Goal: Transaction & Acquisition: Purchase product/service

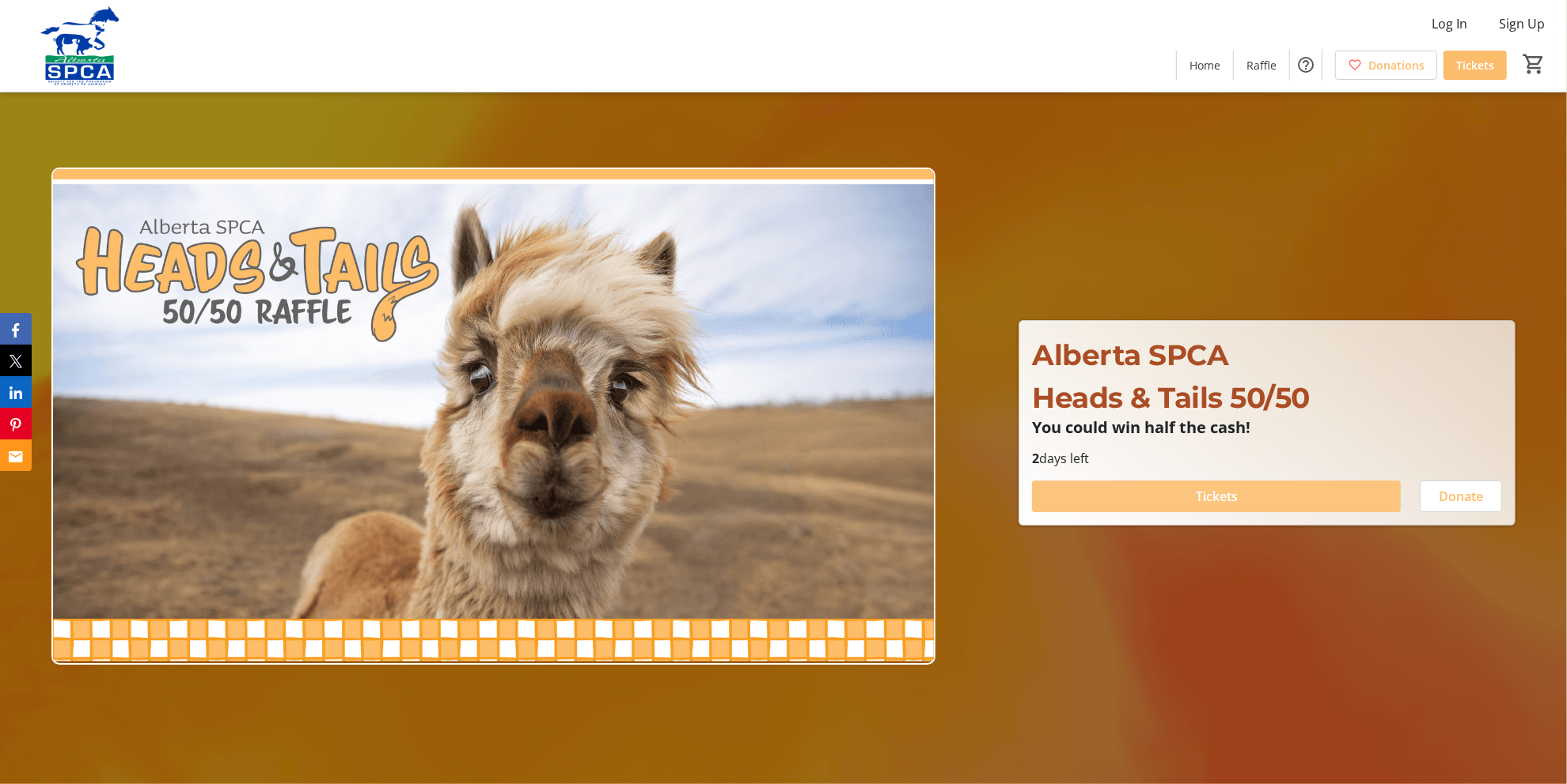
click at [1266, 487] on span at bounding box center [1216, 497] width 369 height 38
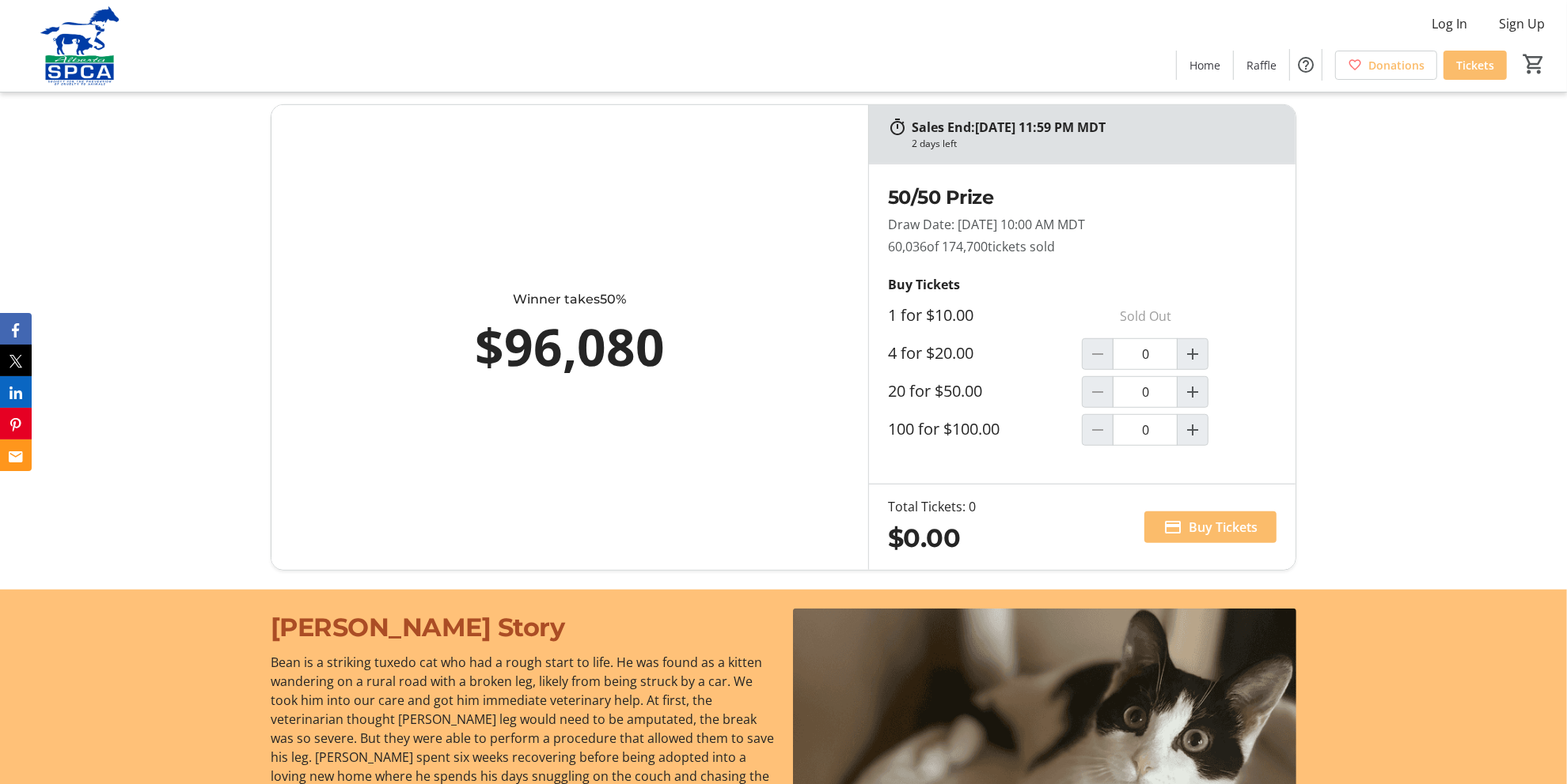
scroll to position [1107, 0]
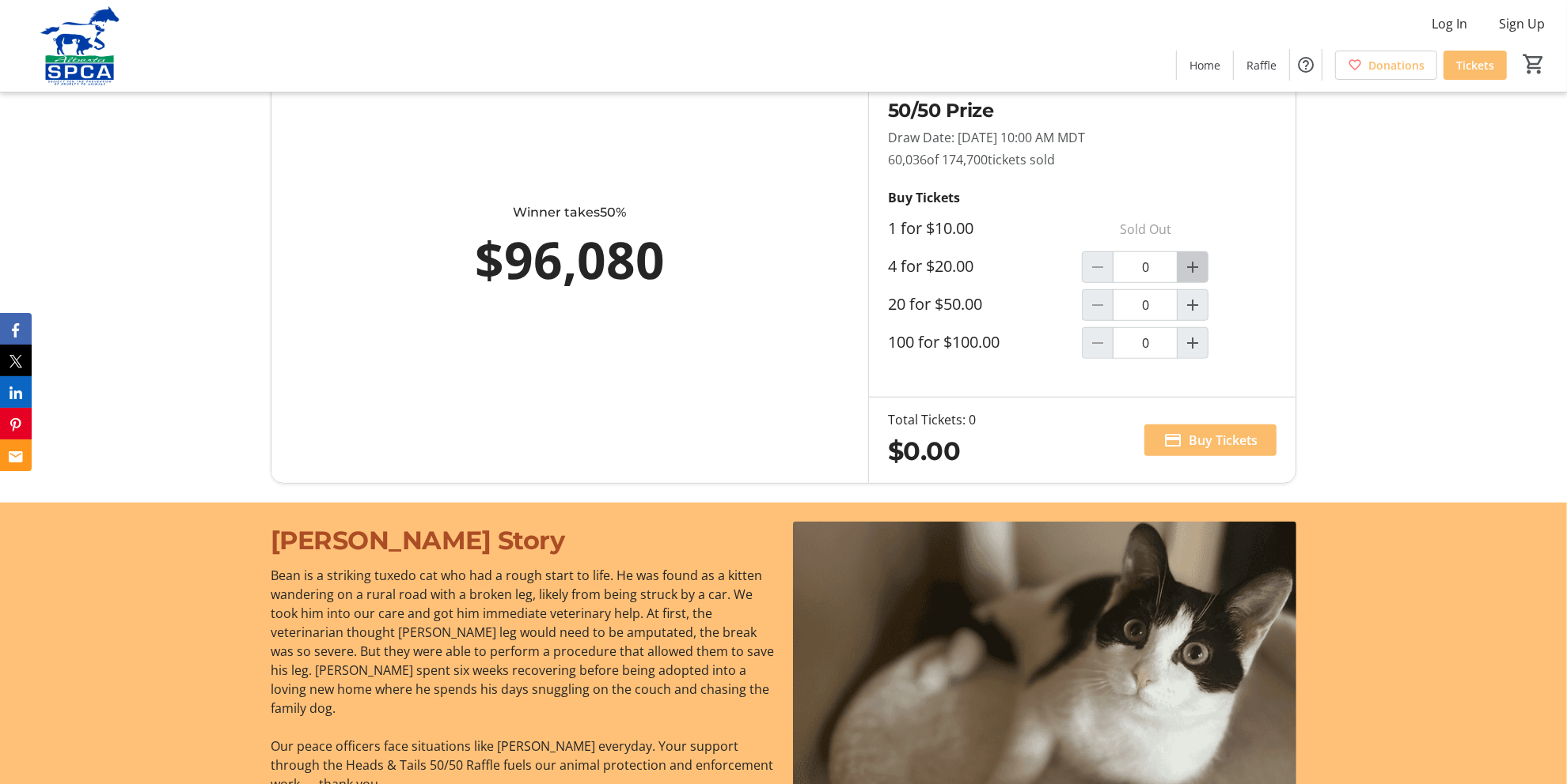
click at [1197, 266] on mat-icon "Increment by one" at bounding box center [1192, 266] width 19 height 19
type input "1"
click at [1207, 432] on span "Buy Tickets" at bounding box center [1223, 440] width 69 height 19
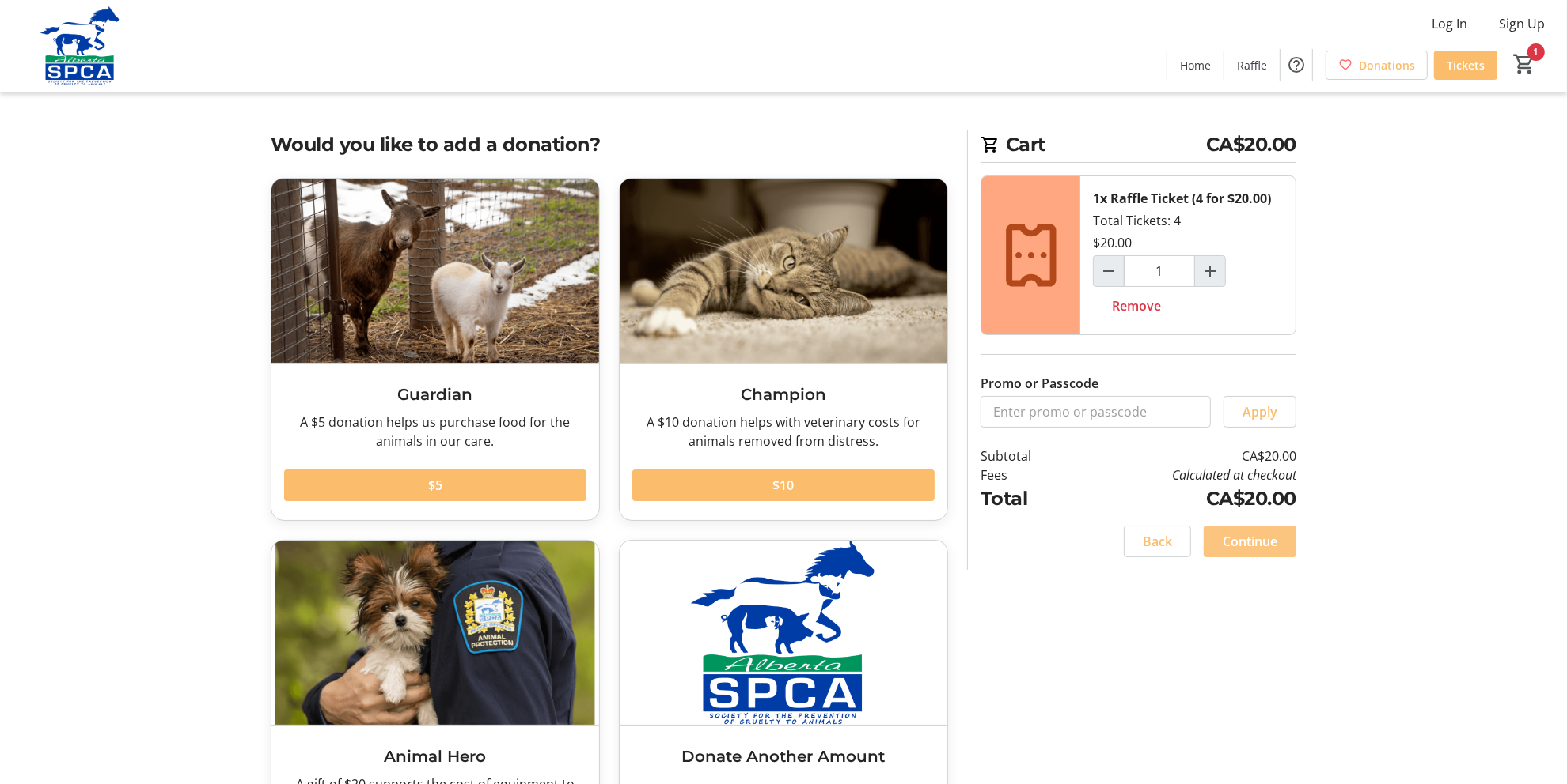
click at [1246, 537] on span "Continue" at bounding box center [1249, 541] width 55 height 19
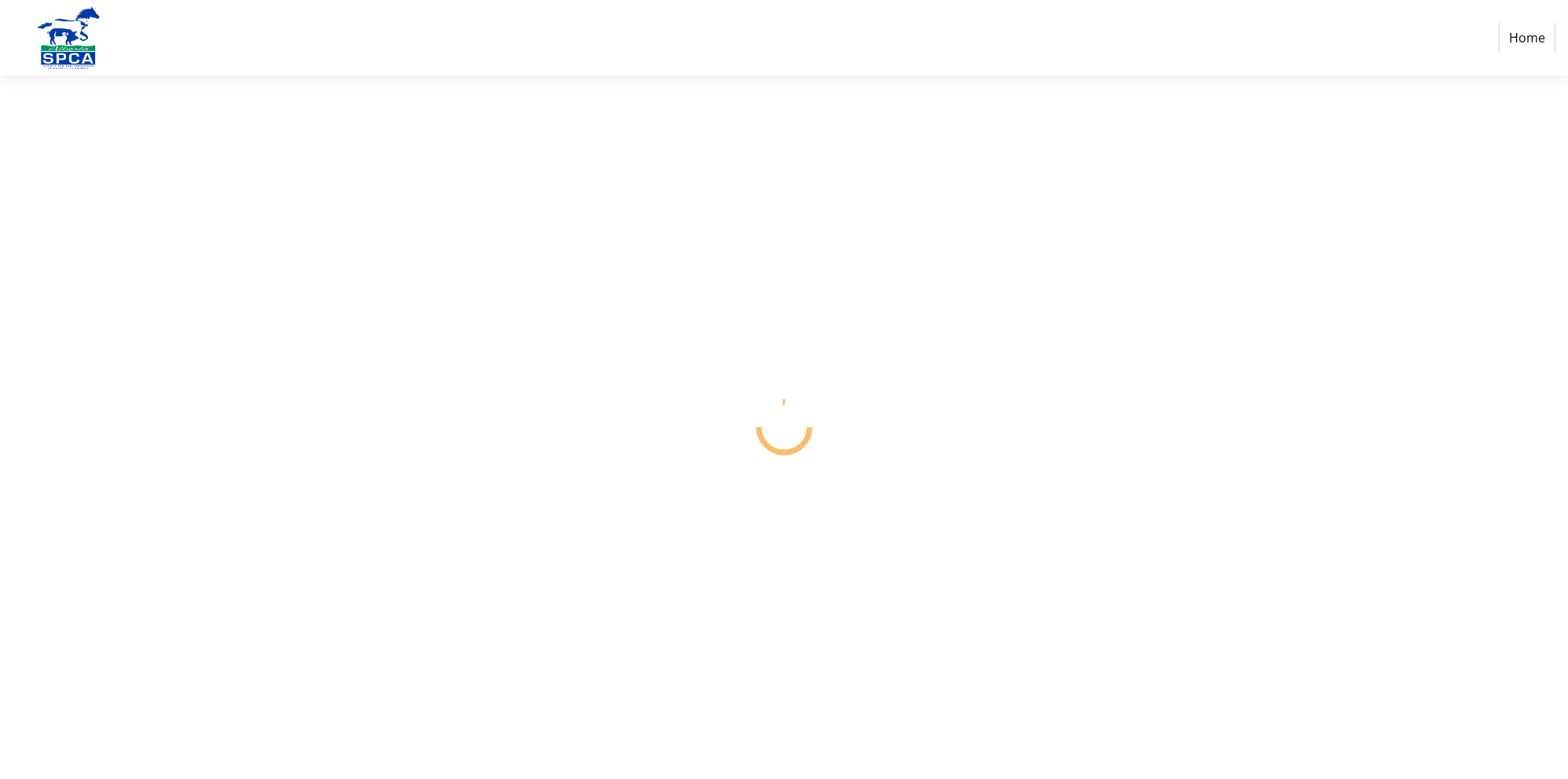
select select "CA"
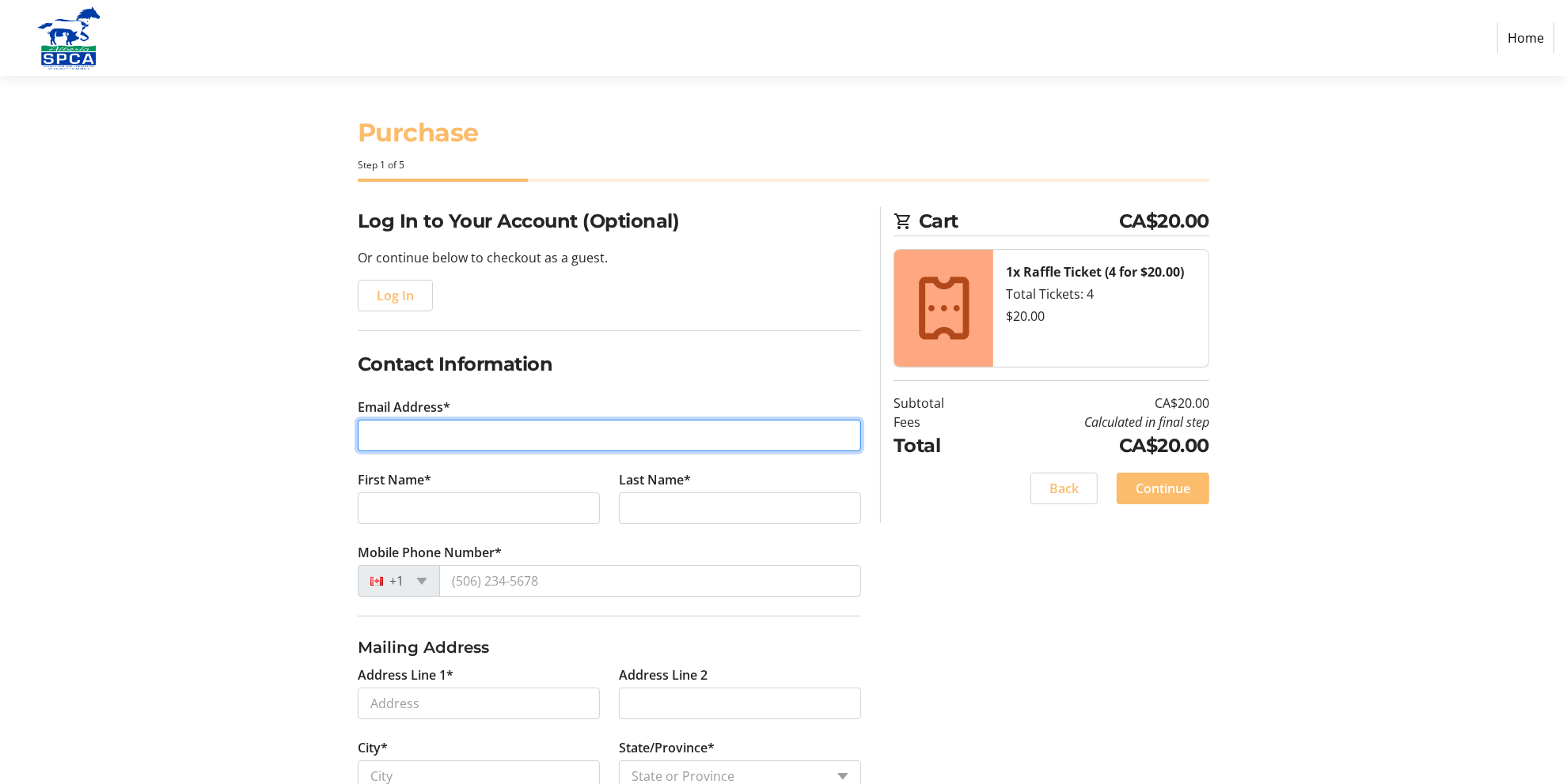
click at [461, 427] on input "Email Address*" at bounding box center [609, 436] width 503 height 32
drag, startPoint x: 378, startPoint y: 254, endPoint x: 390, endPoint y: 277, distance: 25.9
click at [379, 258] on p "Or continue below to checkout as a guest." at bounding box center [609, 257] width 503 height 19
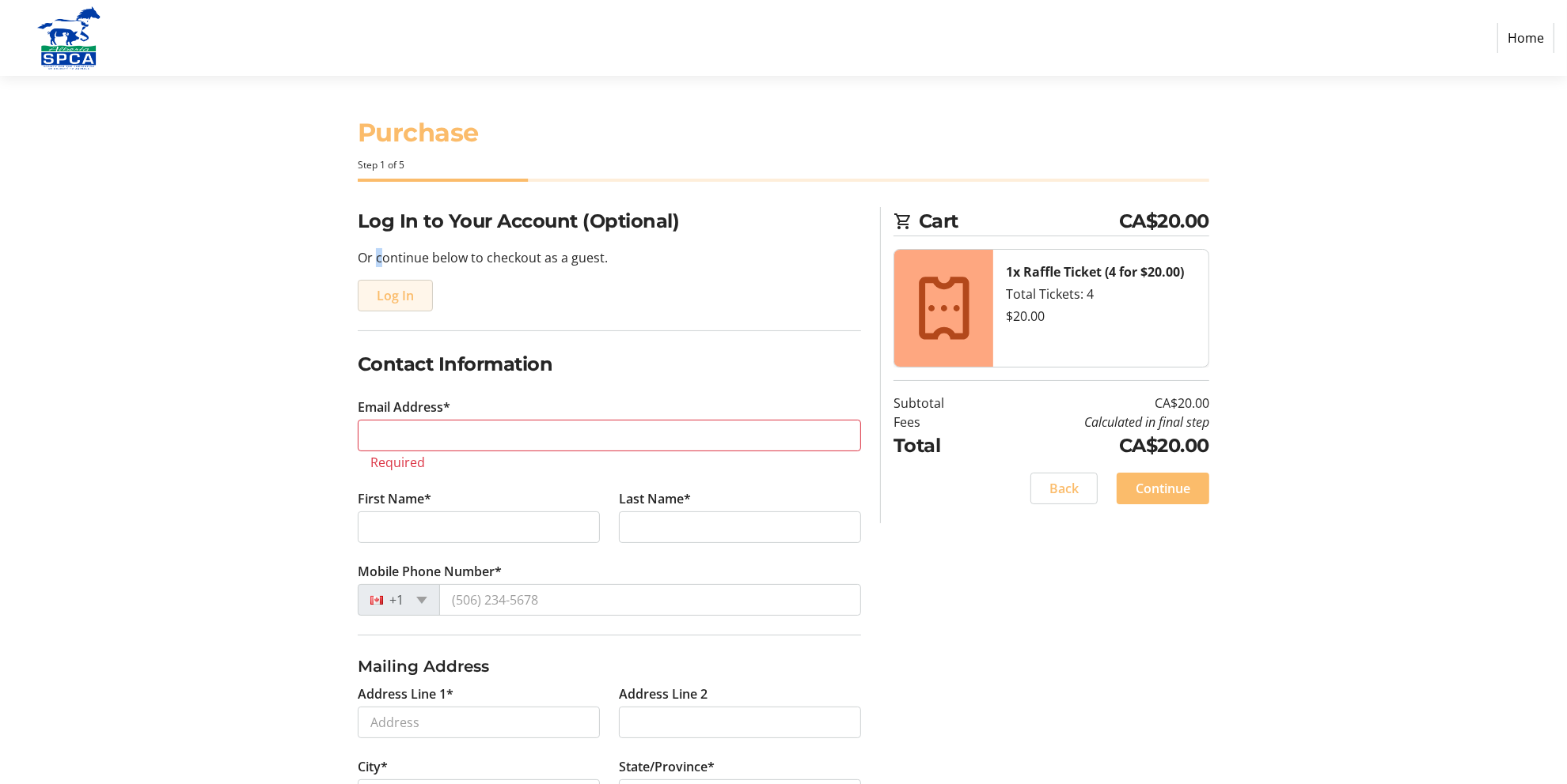
click at [399, 293] on span "Log In" at bounding box center [395, 296] width 37 height 19
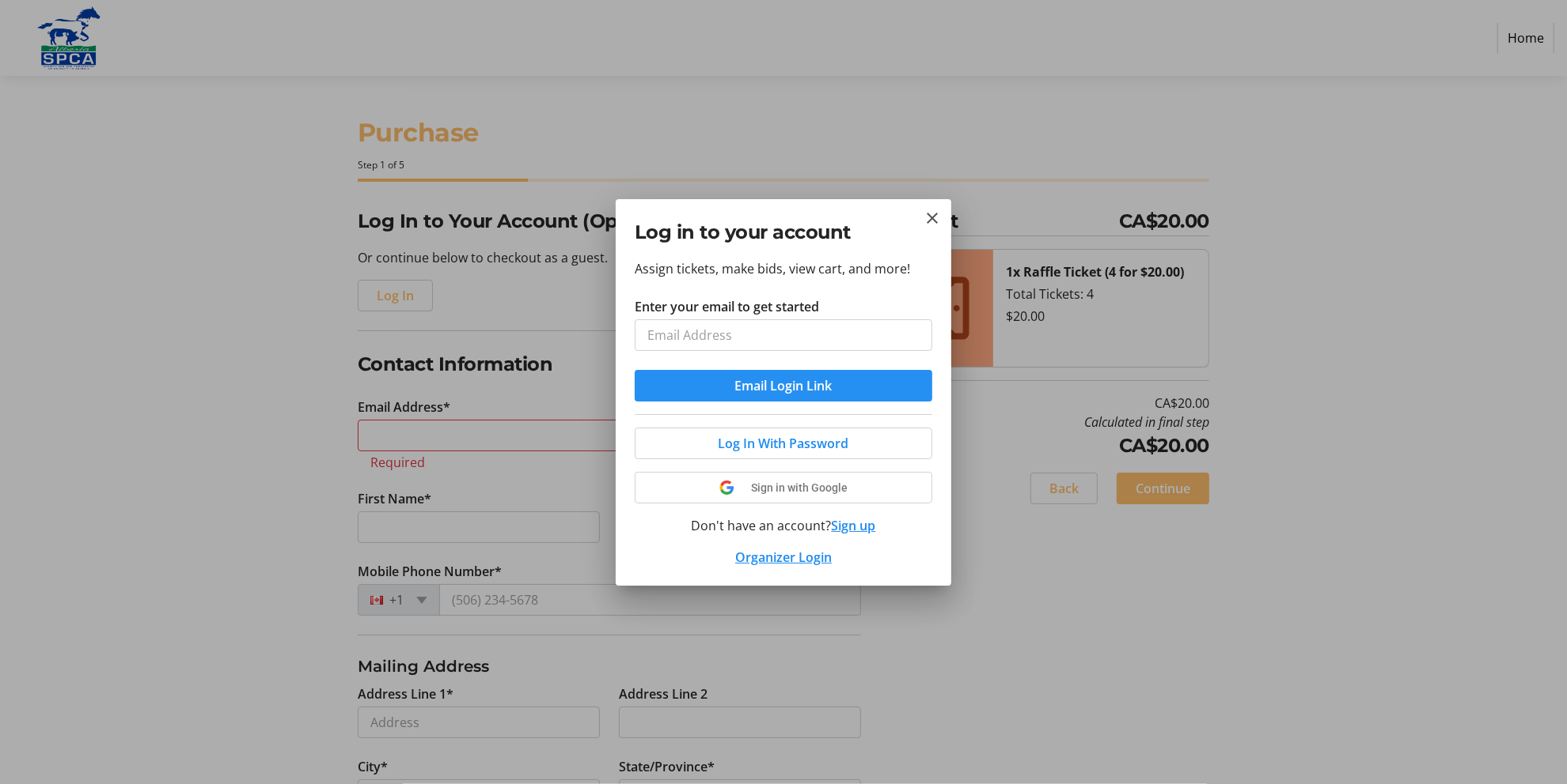
type input "[EMAIL_ADDRESS][DOMAIN_NAME]"
drag, startPoint x: 807, startPoint y: 387, endPoint x: 848, endPoint y: 435, distance: 63.1
click at [885, 443] on div "Assign tickets, make bids, view cart, and more! Enter your email to get started…" at bounding box center [783, 422] width 336 height 327
click at [824, 447] on span "Log In With Password" at bounding box center [783, 443] width 130 height 19
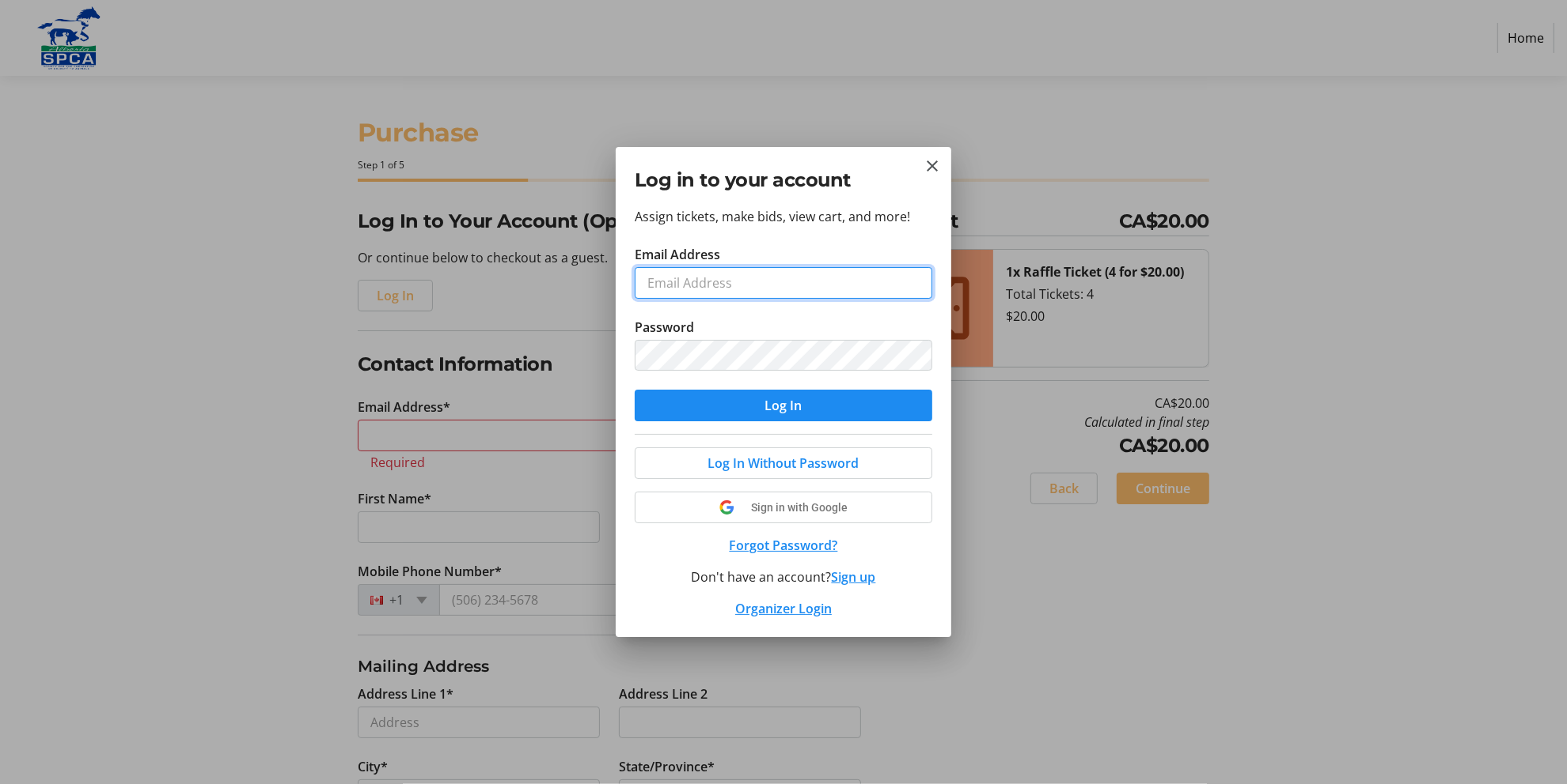
type input "[EMAIL_ADDRESS][DOMAIN_NAME]"
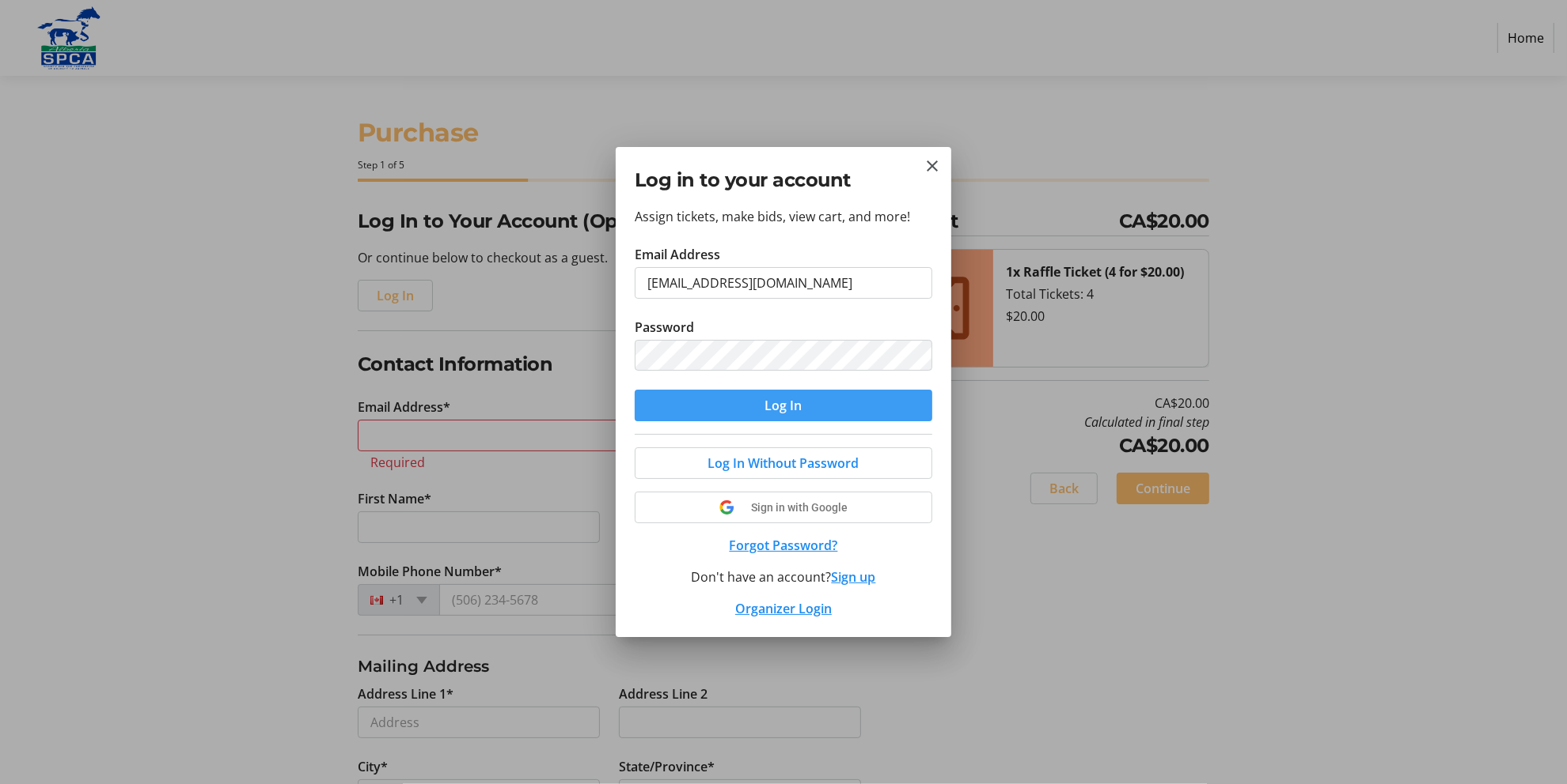
click at [773, 406] on span "Log In" at bounding box center [784, 406] width 37 height 19
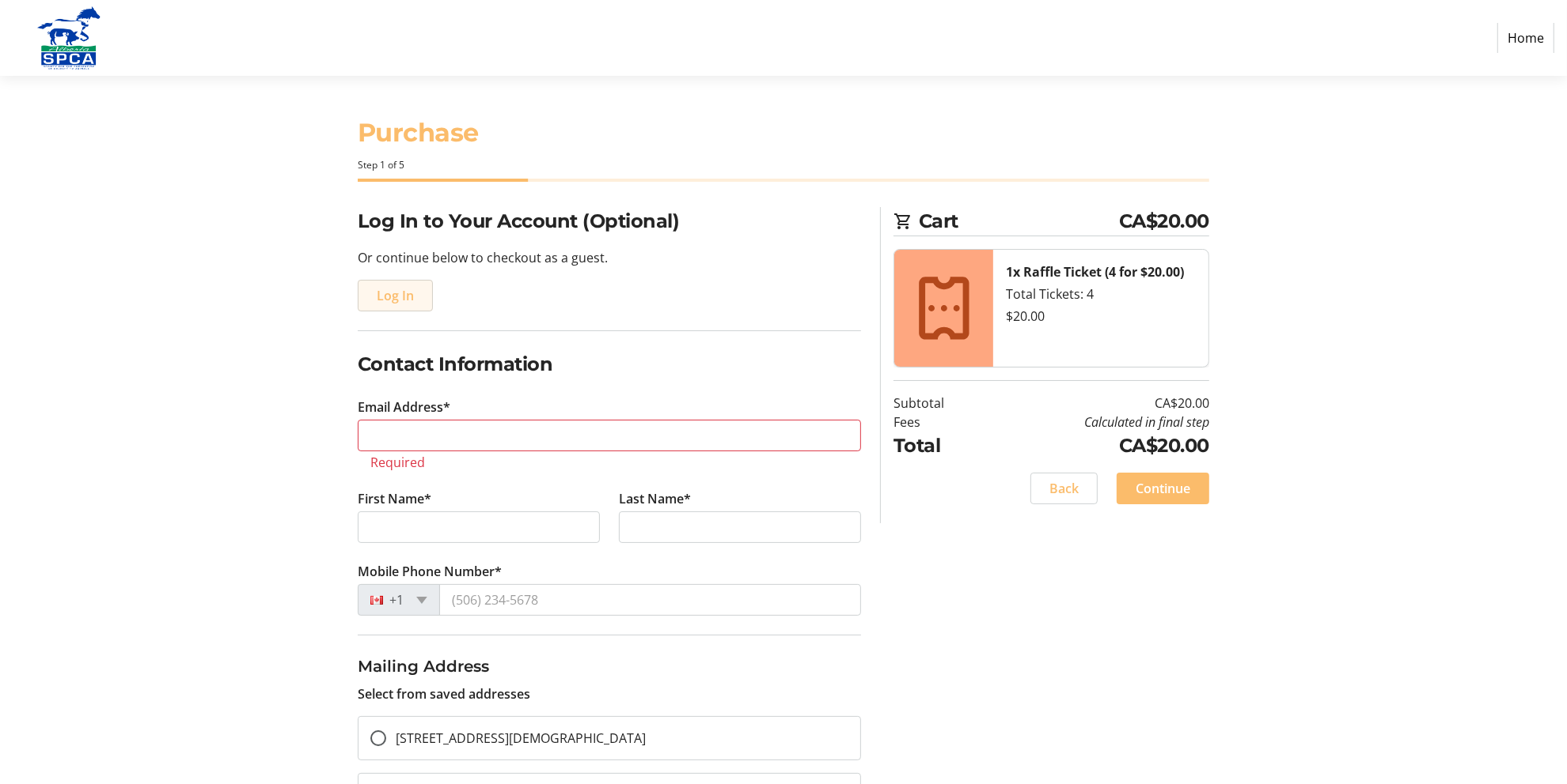
type input "[EMAIL_ADDRESS][DOMAIN_NAME]"
type input "[PERSON_NAME]"
type input "[PHONE_NUMBER]"
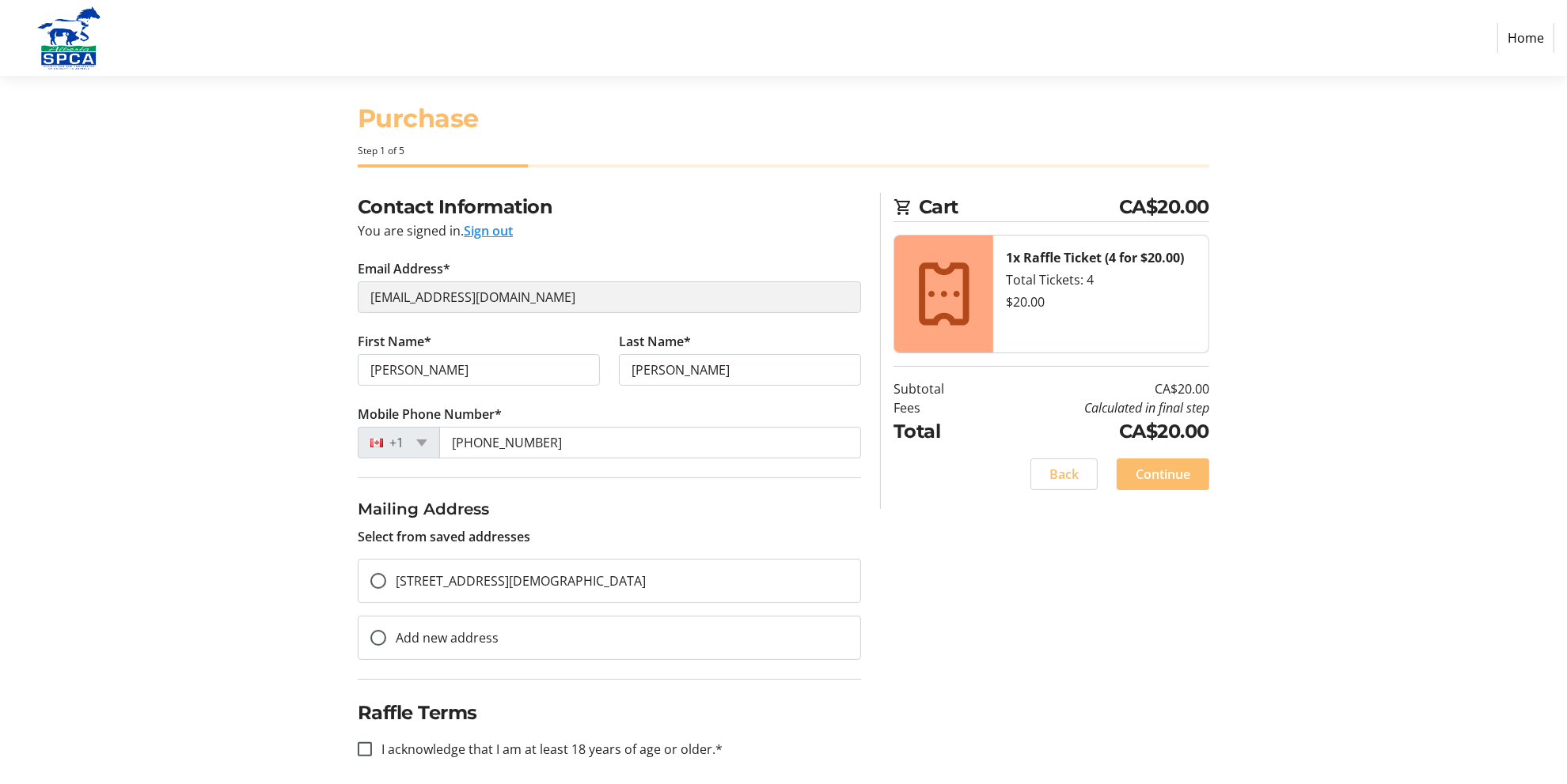
scroll to position [22, 0]
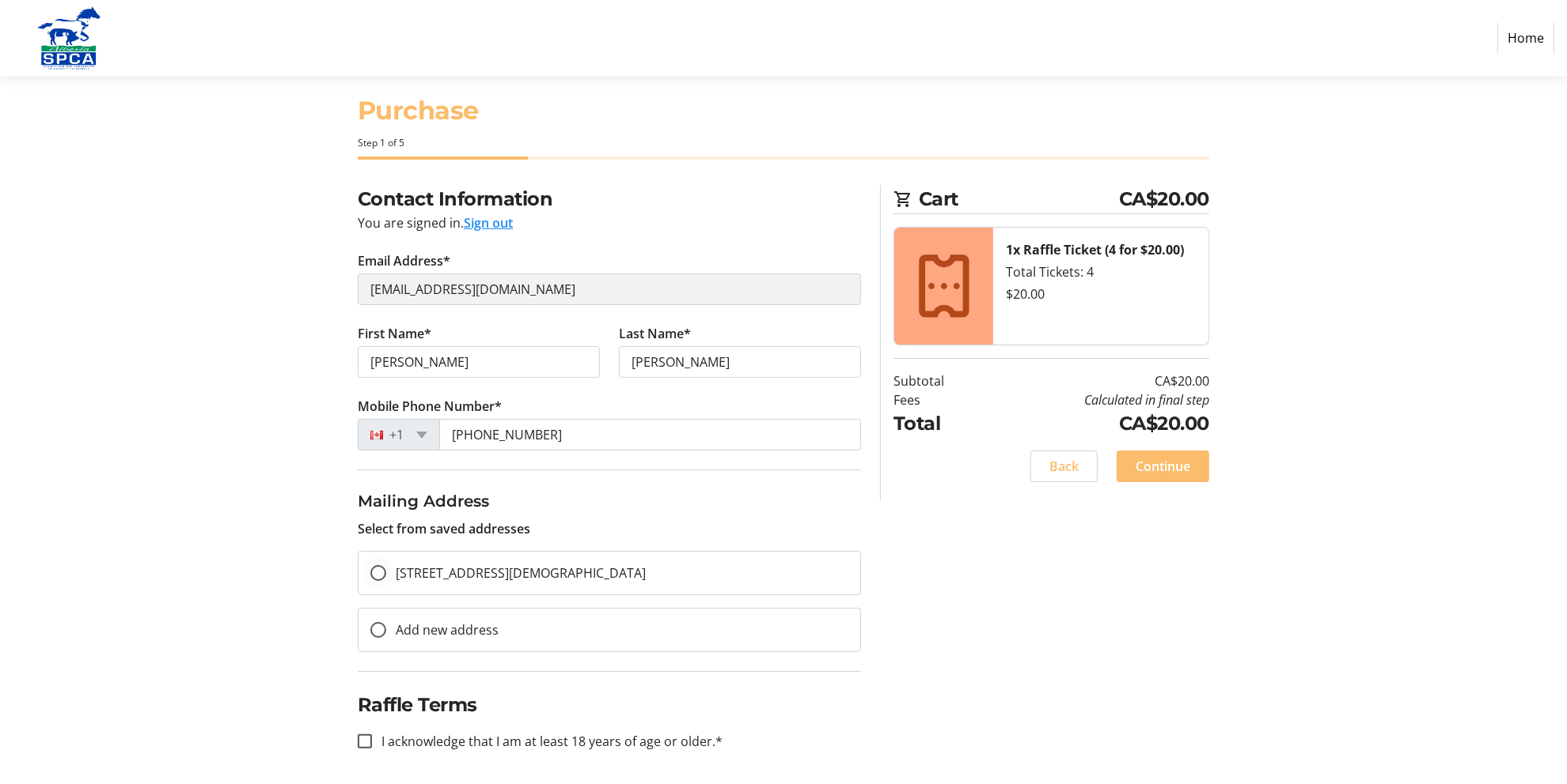
click at [501, 568] on span "[STREET_ADDRESS][DEMOGRAPHIC_DATA]" at bounding box center [521, 573] width 250 height 17
click at [386, 568] on input "[STREET_ADDRESS][DEMOGRAPHIC_DATA]" at bounding box center [378, 573] width 15 height 15
radio input "true"
click at [554, 732] on label "I acknowledge that I am at least 18 years of age or older.*" at bounding box center [547, 741] width 350 height 19
click at [372, 735] on input "I acknowledge that I am at least 18 years of age or older.*" at bounding box center [365, 742] width 15 height 15
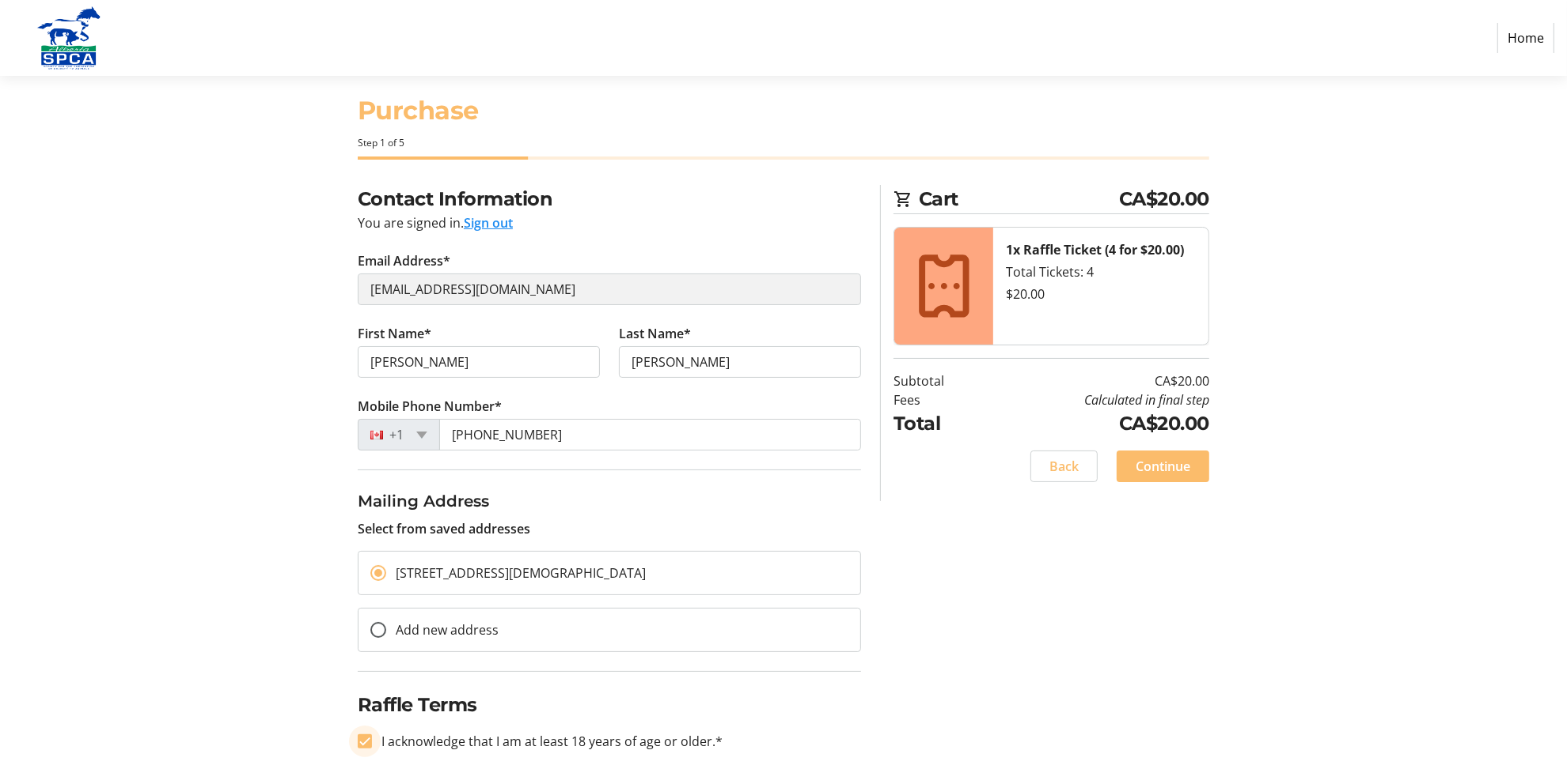
checkbox input "true"
click at [1147, 462] on span "Continue" at bounding box center [1163, 467] width 55 height 19
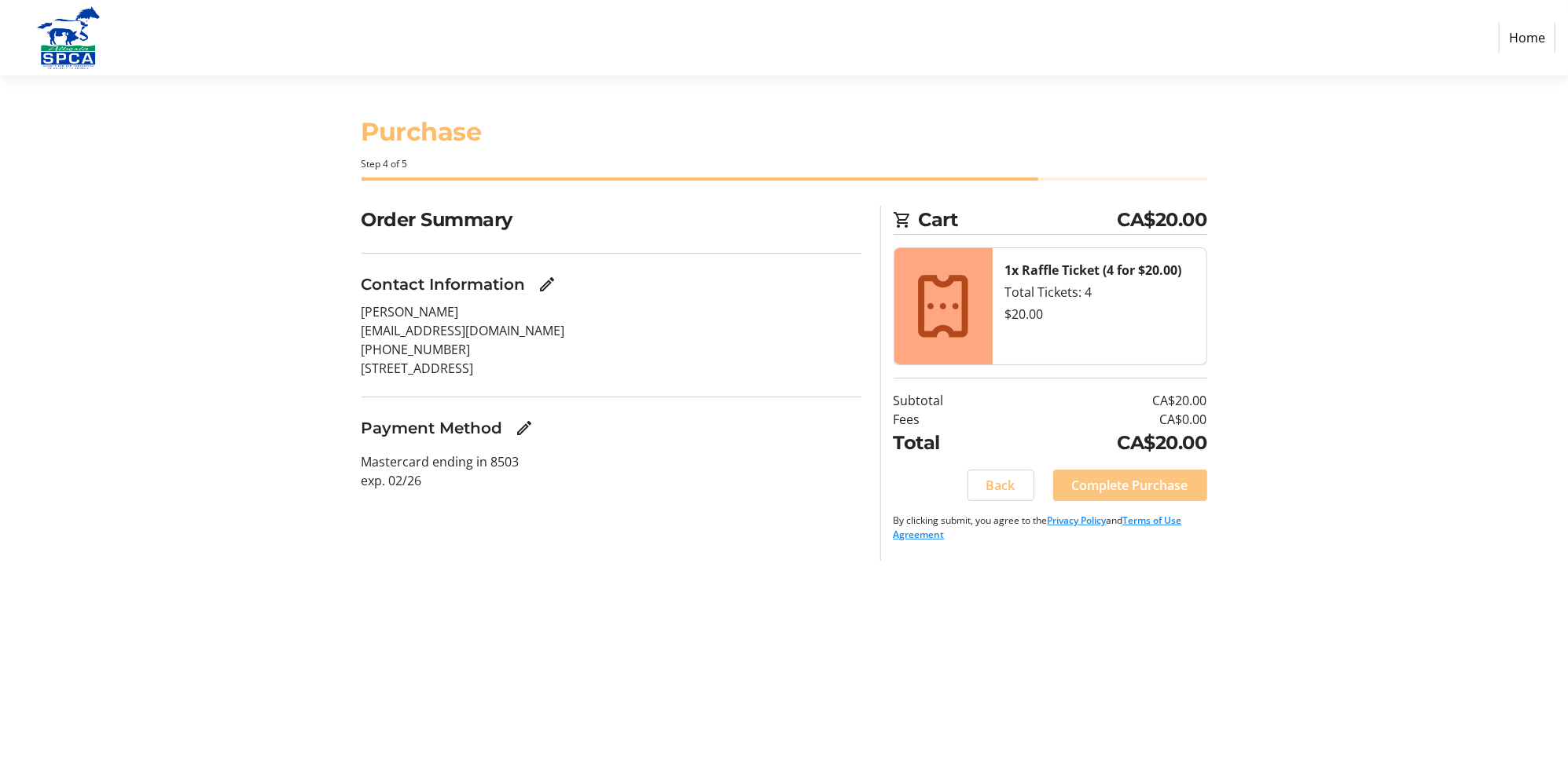
click at [1126, 476] on span "Complete Purchase" at bounding box center [1130, 485] width 117 height 19
